Goal: Task Accomplishment & Management: Use online tool/utility

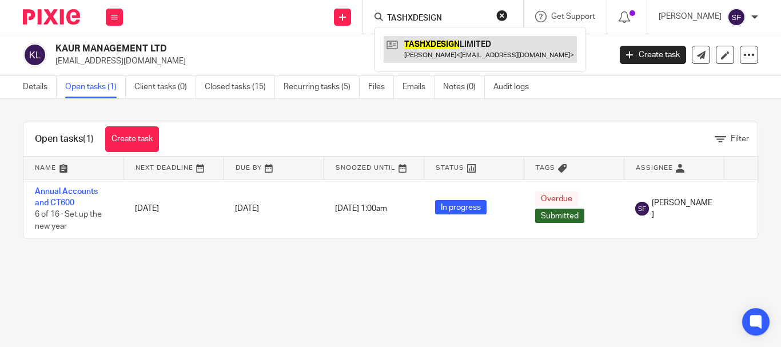
type input "TASHXDESIGN"
click at [424, 61] on link at bounding box center [480, 49] width 193 height 26
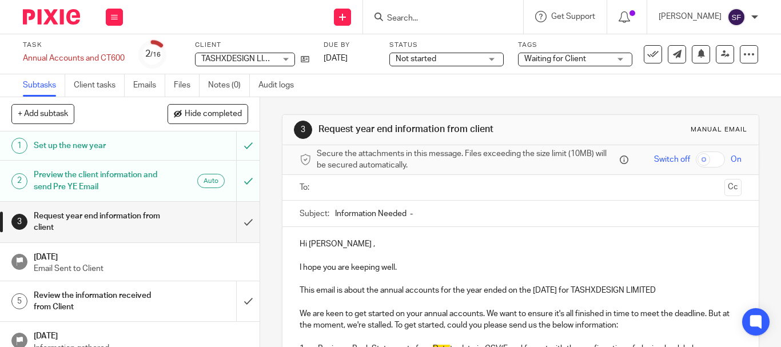
click at [583, 51] on div "Tags Waiting for Client Email Sent Reviewed Signed Submitted Tax Mail Sent To B…" at bounding box center [575, 54] width 114 height 27
click at [583, 61] on span "Waiting for Client" at bounding box center [555, 59] width 62 height 8
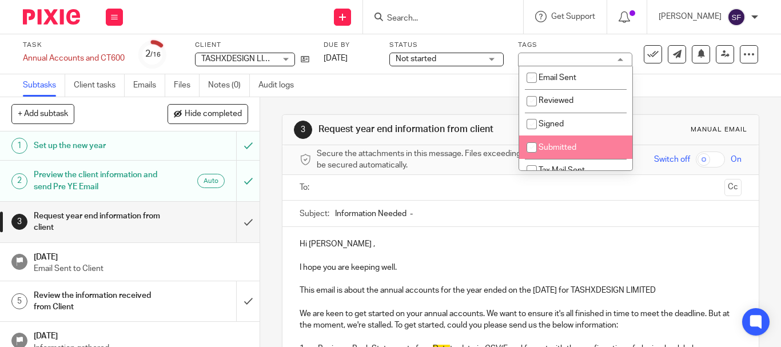
scroll to position [57, 0]
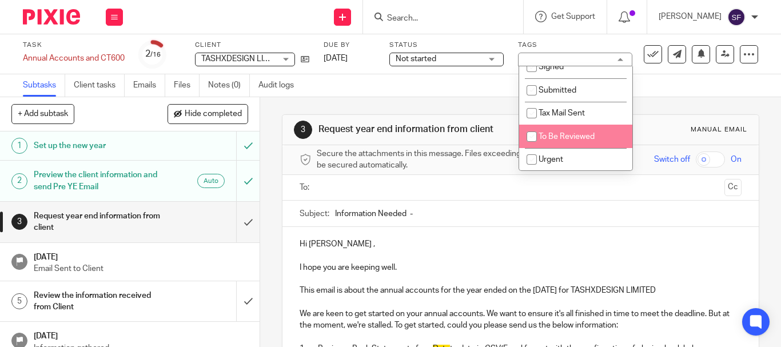
click at [535, 133] on input "checkbox" at bounding box center [532, 137] width 22 height 22
checkbox input "true"
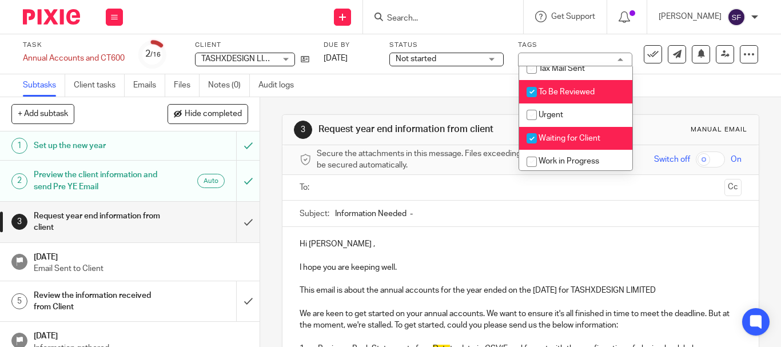
scroll to position [114, 0]
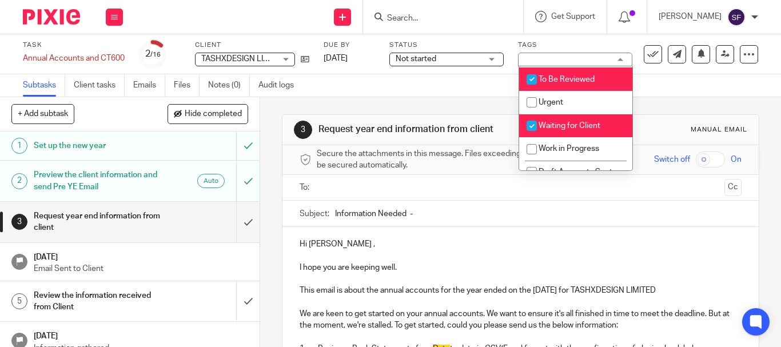
click at [531, 126] on input "checkbox" at bounding box center [532, 126] width 22 height 22
checkbox input "false"
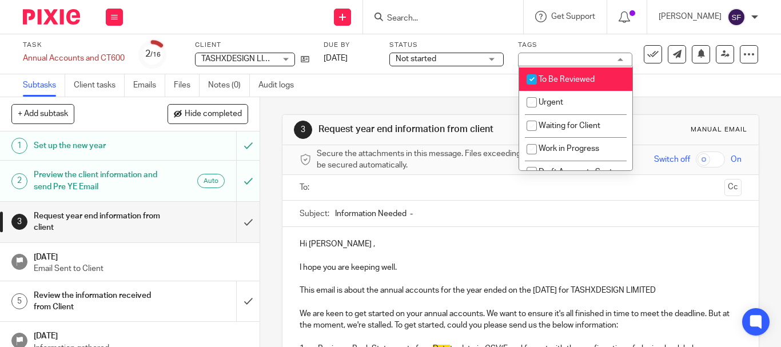
click at [265, 213] on div "3 Request year end information from client Manual email Secure the attachments …" at bounding box center [520, 222] width 521 height 250
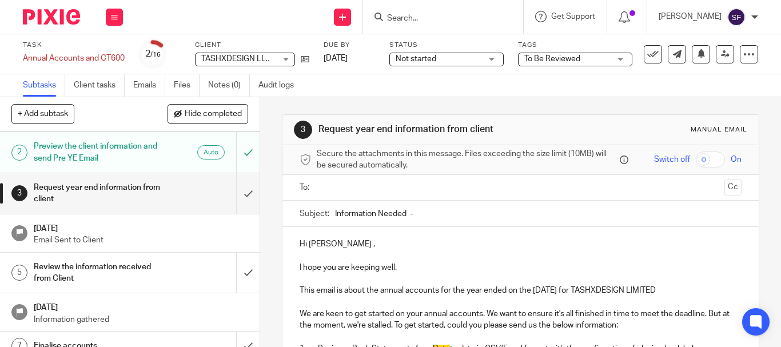
scroll to position [57, 0]
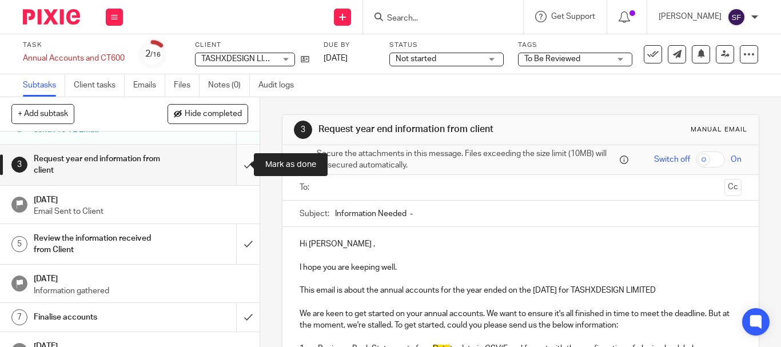
click at [234, 162] on input "submit" at bounding box center [130, 165] width 260 height 41
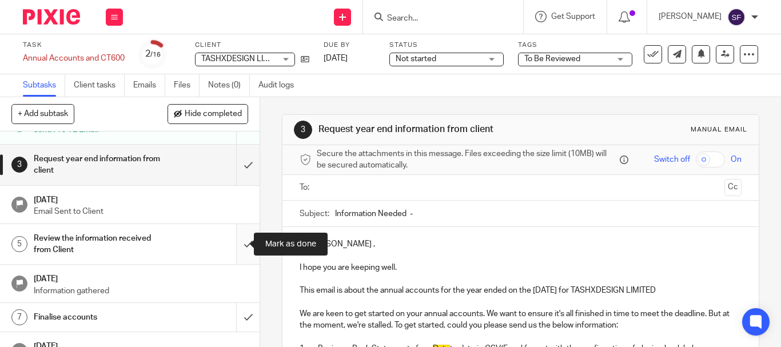
click at [231, 250] on input "submit" at bounding box center [130, 244] width 260 height 41
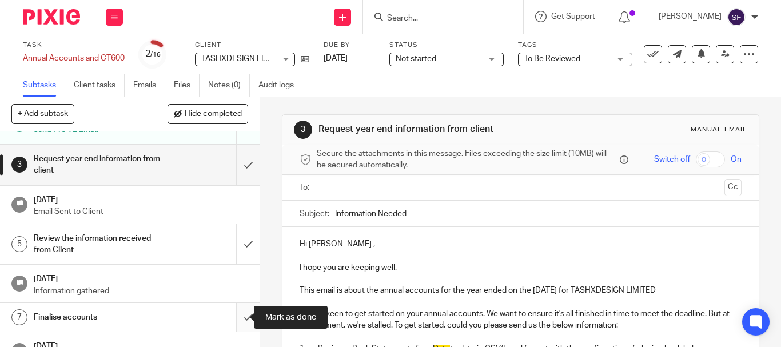
click at [235, 311] on input "submit" at bounding box center [130, 317] width 260 height 29
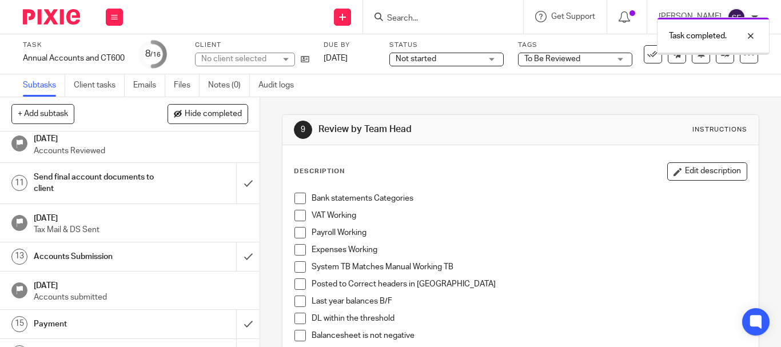
scroll to position [343, 0]
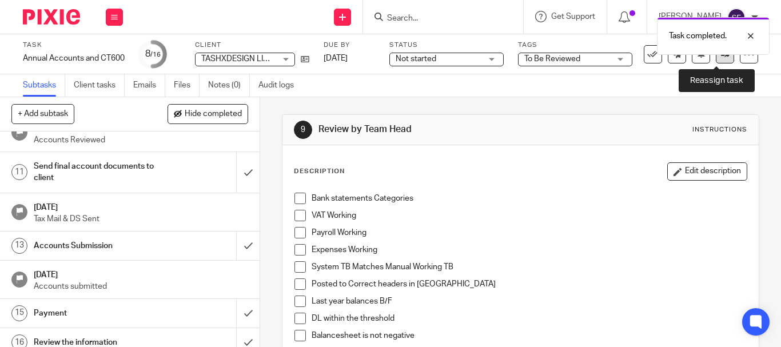
click at [721, 57] on icon at bounding box center [725, 54] width 9 height 9
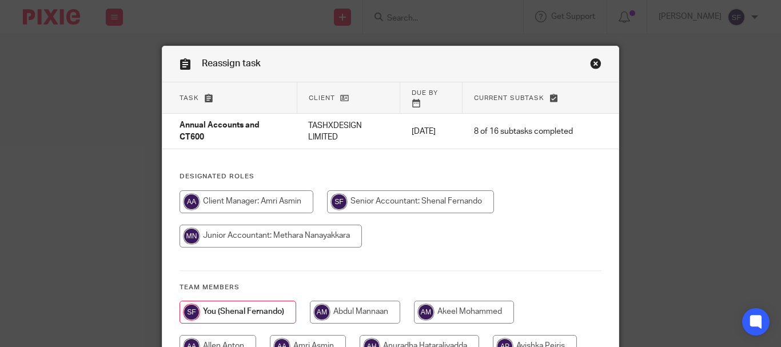
click at [595, 62] on link "Close this dialog window" at bounding box center [595, 65] width 11 height 15
